Goal: Find specific page/section: Find specific page/section

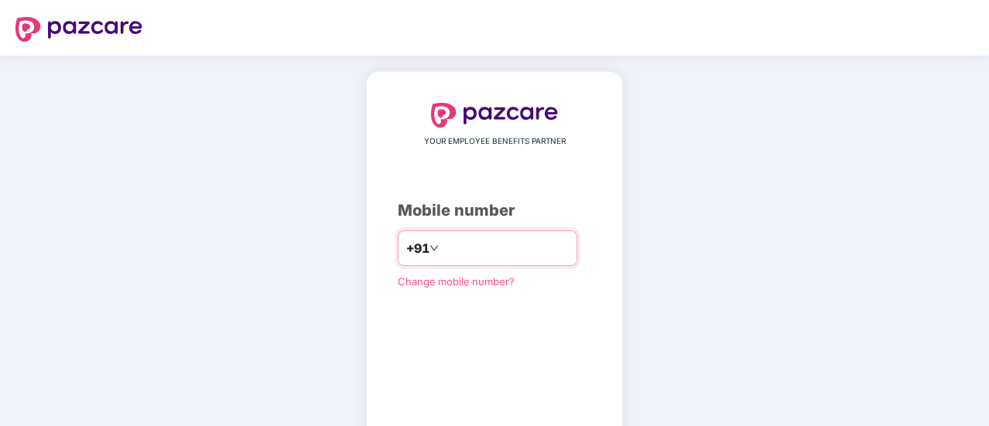
click at [442, 241] on input "number" at bounding box center [505, 248] width 127 height 25
type input "**********"
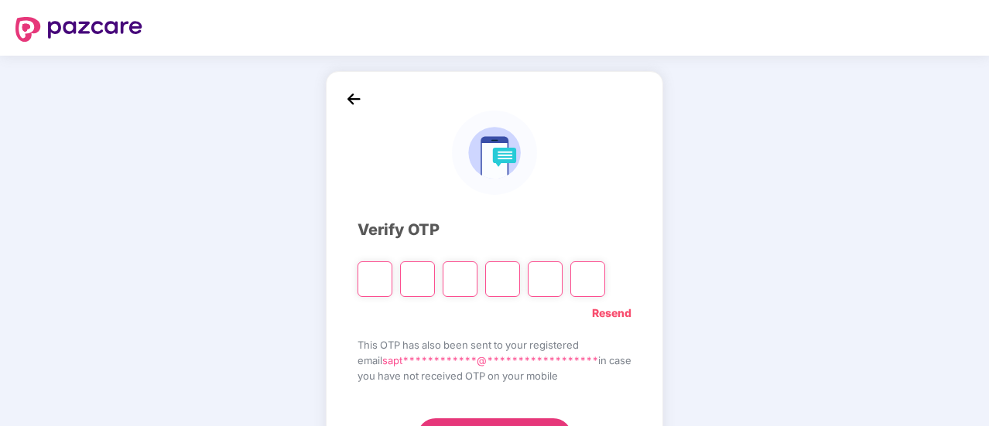
type input "*"
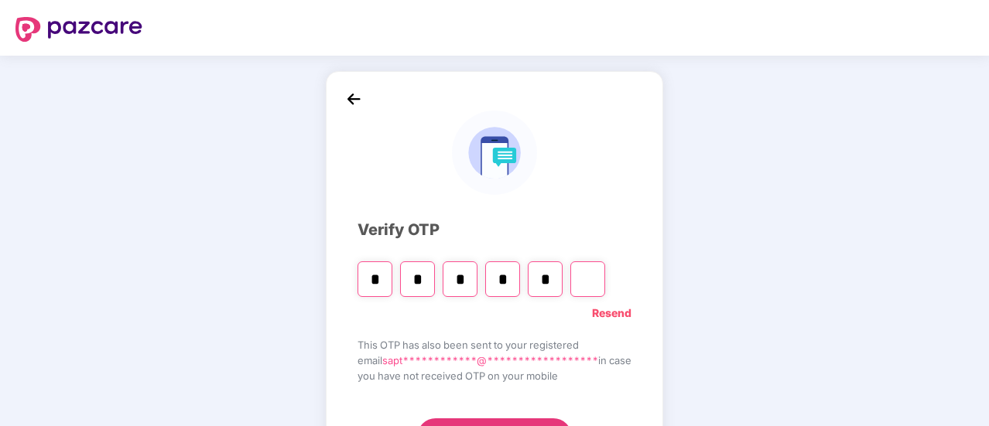
type input "*"
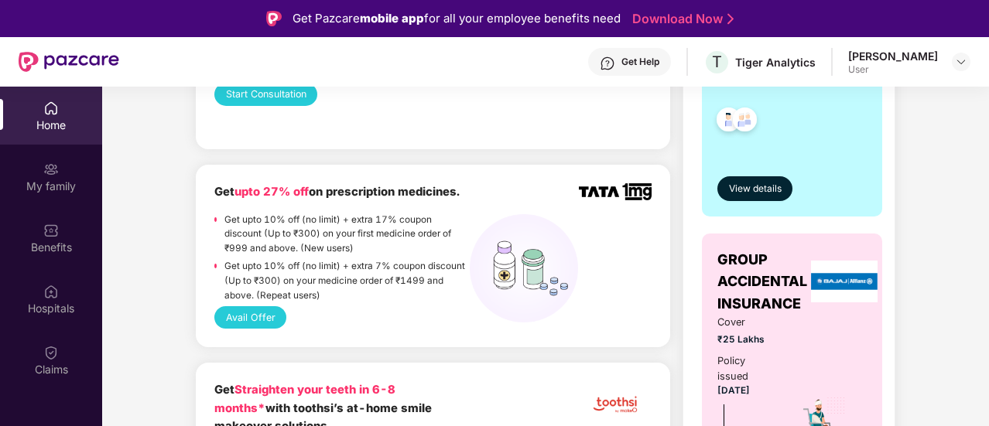
scroll to position [361, 0]
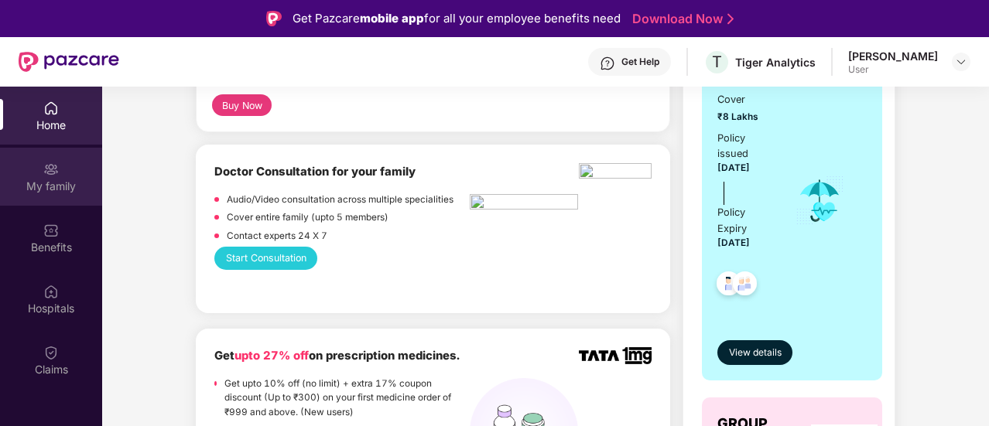
click at [60, 169] on div "My family" at bounding box center [51, 177] width 102 height 58
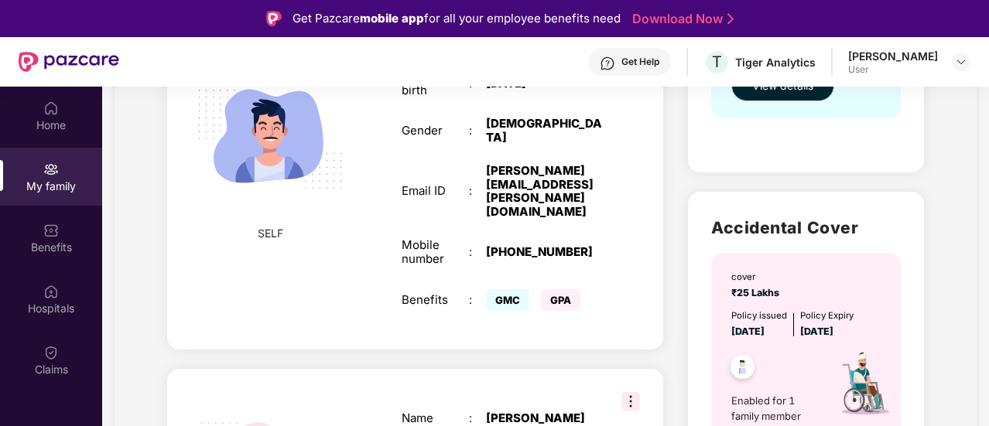
scroll to position [206, 0]
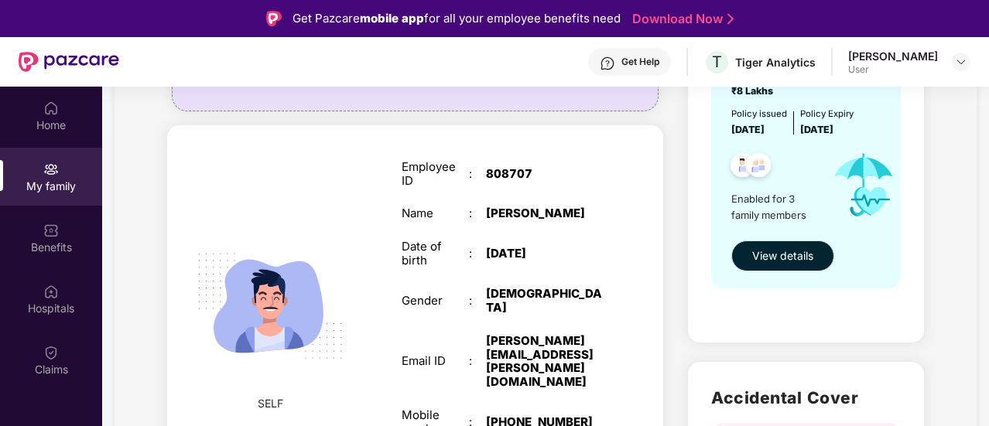
click at [792, 249] on span "View details" at bounding box center [782, 256] width 61 height 17
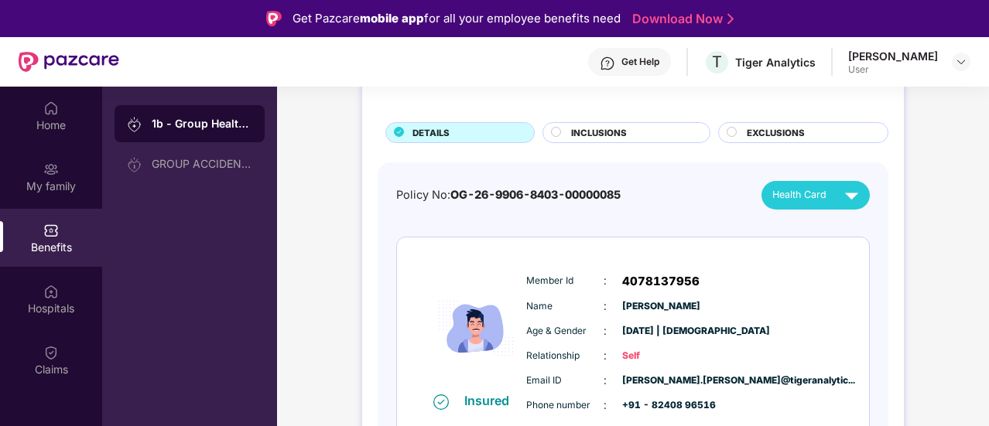
scroll to position [155, 0]
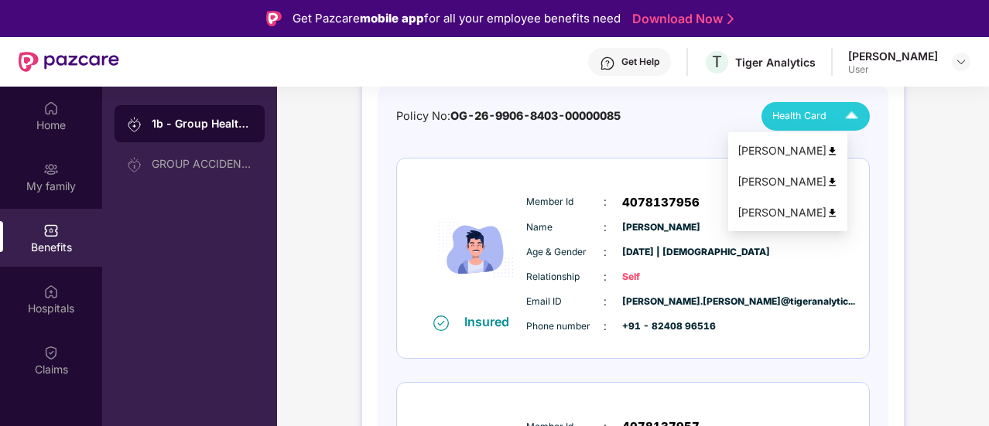
click at [838, 183] on img at bounding box center [833, 182] width 12 height 12
click at [810, 115] on span "Health Card" at bounding box center [799, 115] width 54 height 15
click at [838, 212] on img at bounding box center [833, 213] width 12 height 12
click at [815, 114] on span "Health Card" at bounding box center [799, 115] width 54 height 15
click at [838, 149] on img at bounding box center [833, 151] width 12 height 12
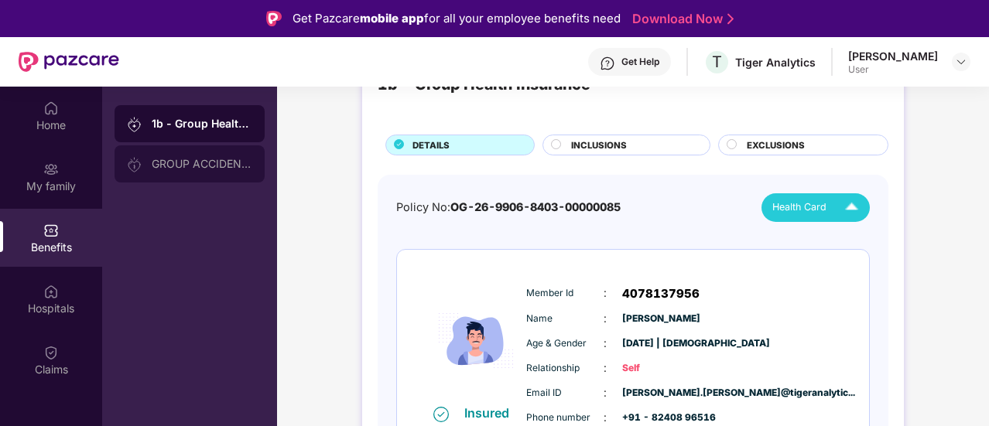
scroll to position [0, 0]
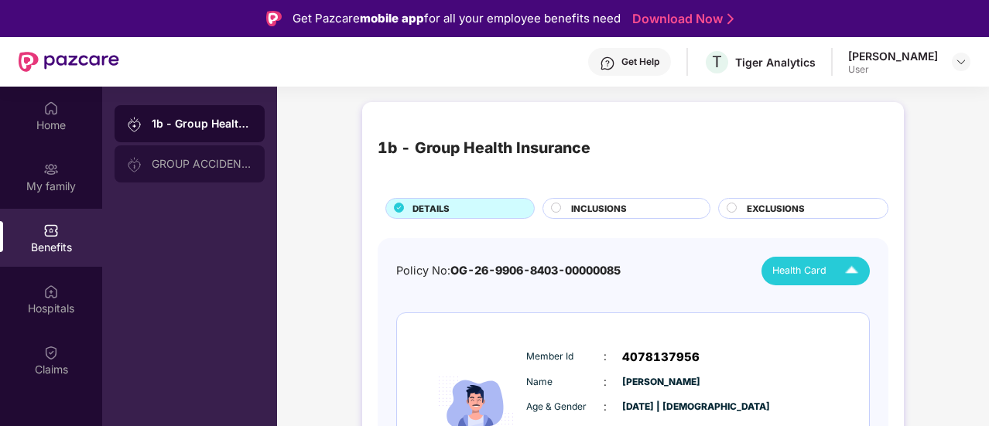
click at [170, 159] on div "GROUP ACCIDENTAL INSURANCE" at bounding box center [202, 164] width 101 height 12
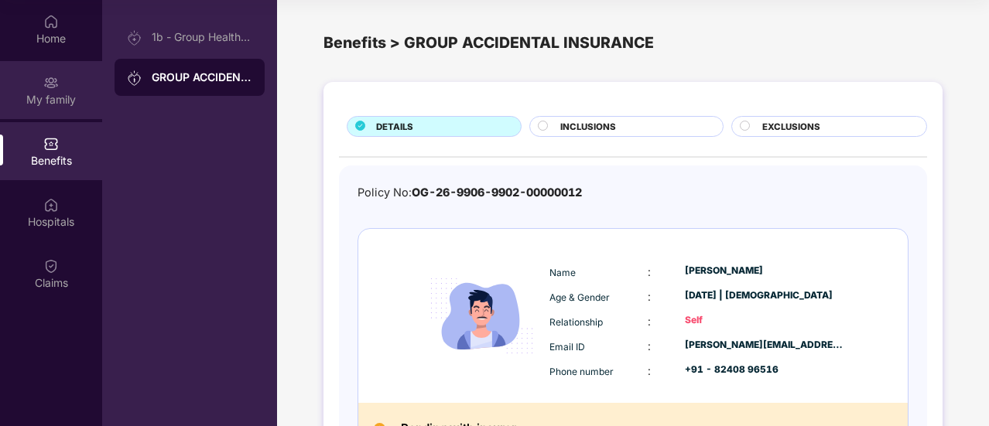
click at [62, 70] on div "My family" at bounding box center [51, 90] width 102 height 58
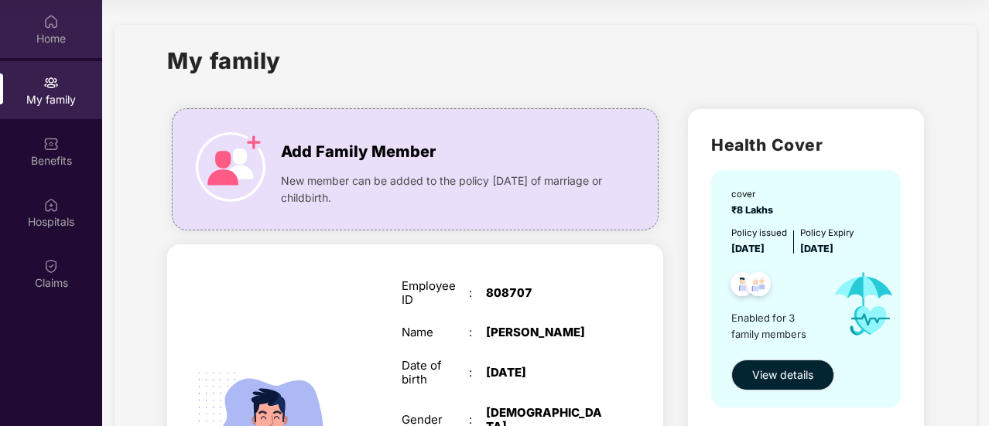
click at [61, 50] on div "Home" at bounding box center [51, 29] width 102 height 58
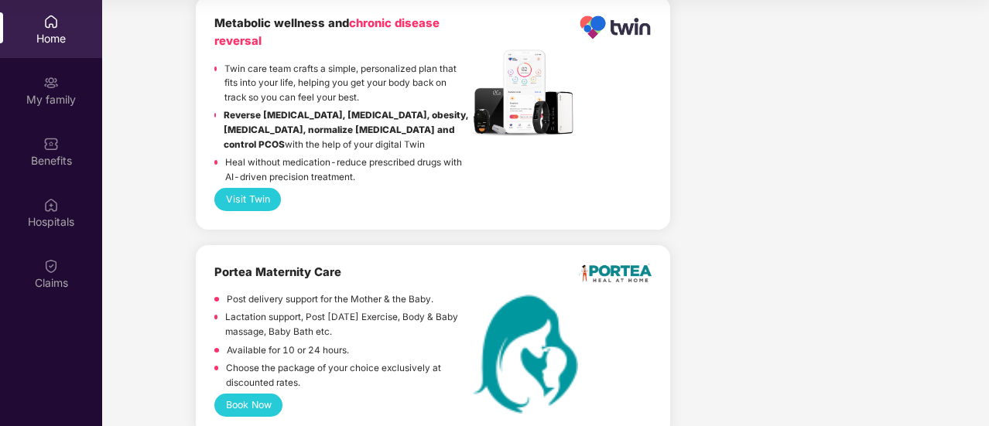
scroll to position [3375, 0]
